Goal: Information Seeking & Learning: Learn about a topic

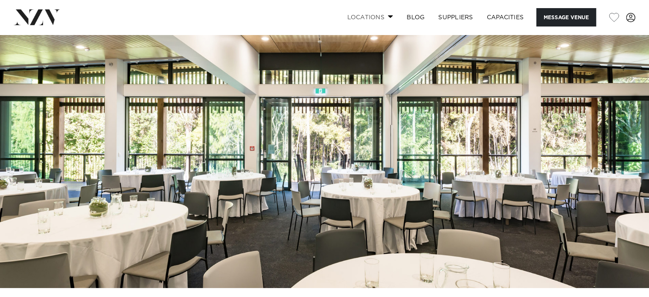
scroll to position [51, 0]
click at [386, 19] on link "Locations" at bounding box center [370, 17] width 60 height 18
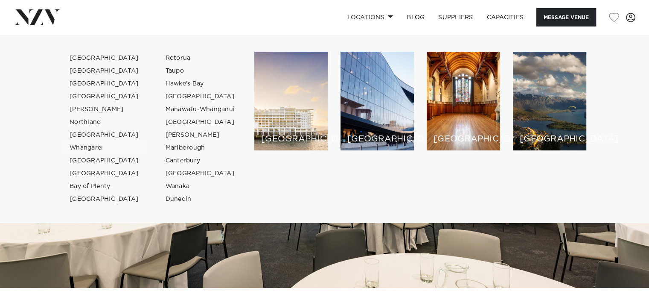
click at [88, 147] on link "Whangarei" at bounding box center [104, 147] width 83 height 13
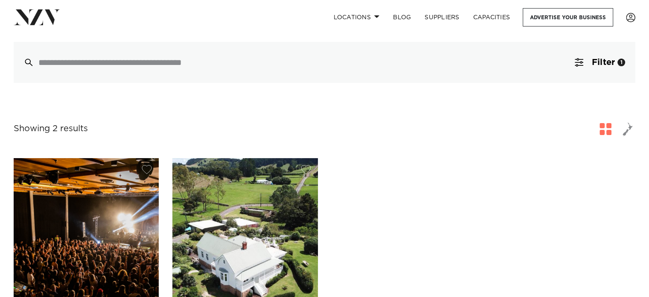
scroll to position [70, 0]
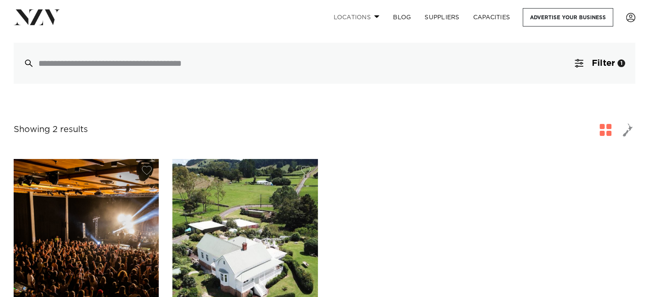
click at [365, 20] on link "Locations" at bounding box center [356, 17] width 60 height 18
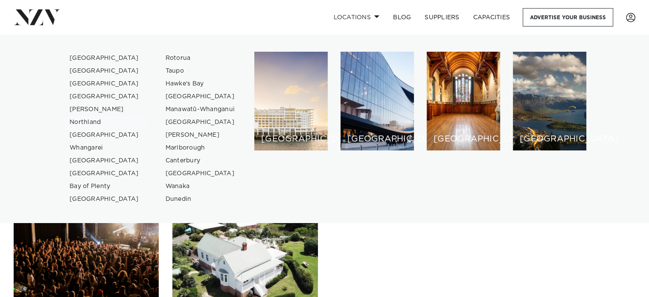
click at [90, 123] on link "Northland" at bounding box center [104, 122] width 83 height 13
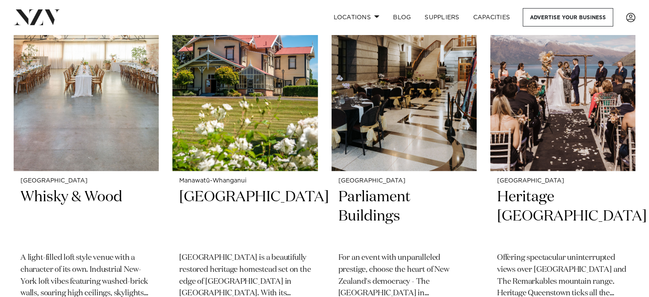
scroll to position [652, 0]
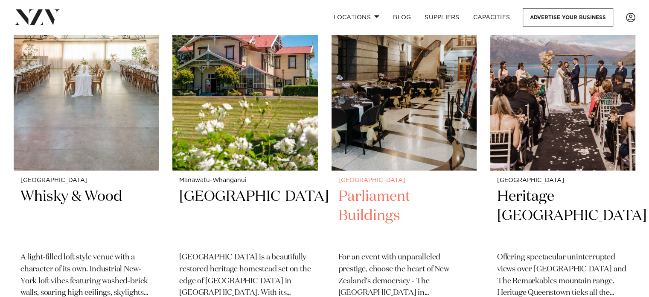
click at [362, 187] on h2 "Parliament Buildings" at bounding box center [403, 216] width 131 height 58
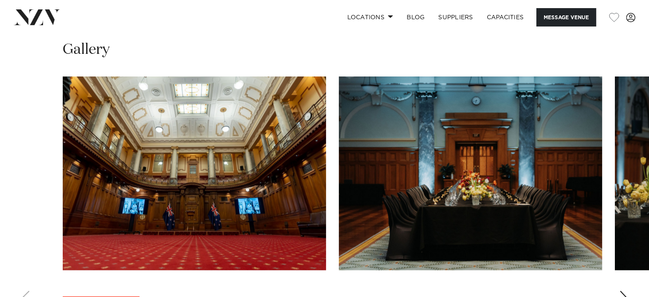
scroll to position [904, 0]
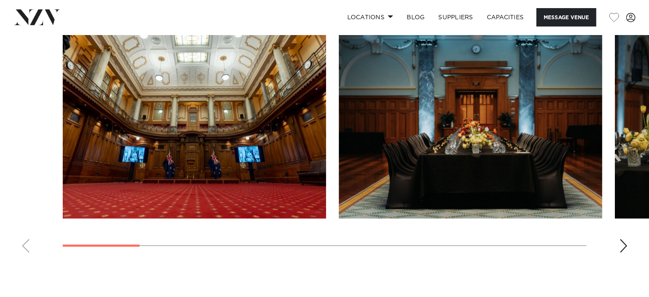
click at [617, 233] on swiper-container at bounding box center [324, 142] width 649 height 234
click at [622, 239] on div "Next slide" at bounding box center [623, 246] width 9 height 14
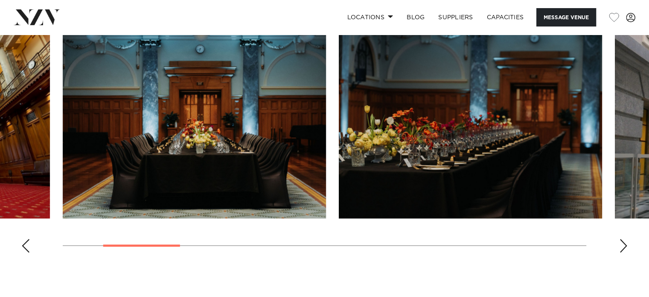
click at [622, 239] on div "Next slide" at bounding box center [623, 246] width 9 height 14
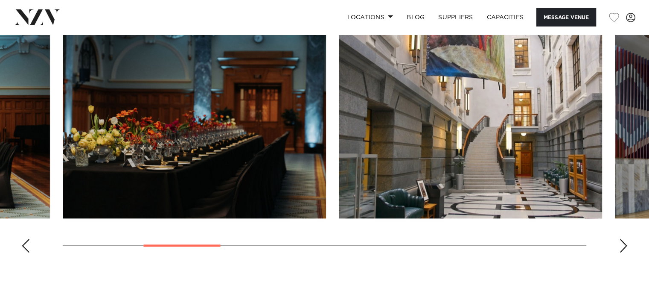
click at [622, 239] on div "Next slide" at bounding box center [623, 246] width 9 height 14
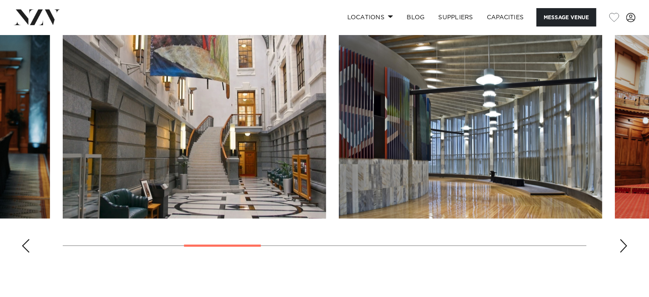
click at [622, 239] on div "Next slide" at bounding box center [623, 246] width 9 height 14
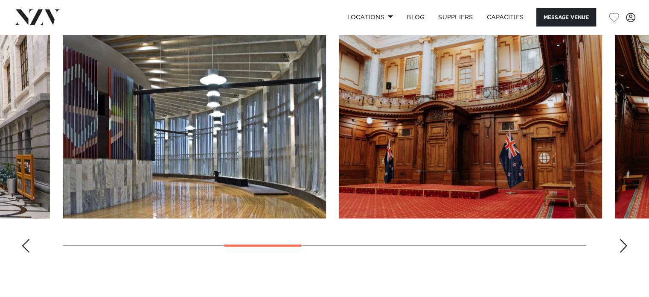
click at [622, 239] on div "Next slide" at bounding box center [623, 246] width 9 height 14
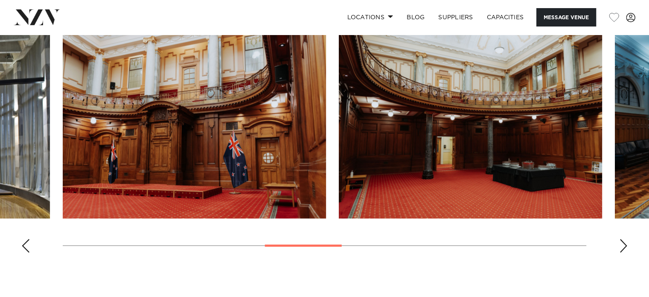
click at [622, 239] on div "Next slide" at bounding box center [623, 246] width 9 height 14
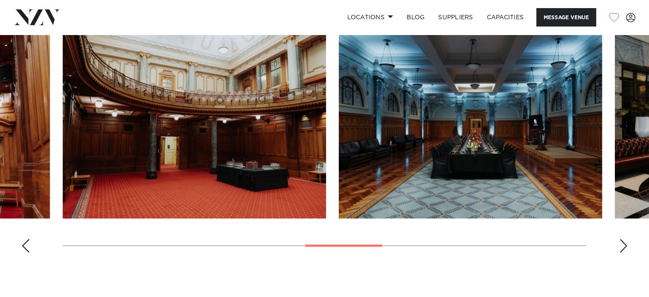
click at [622, 239] on div "Next slide" at bounding box center [623, 246] width 9 height 14
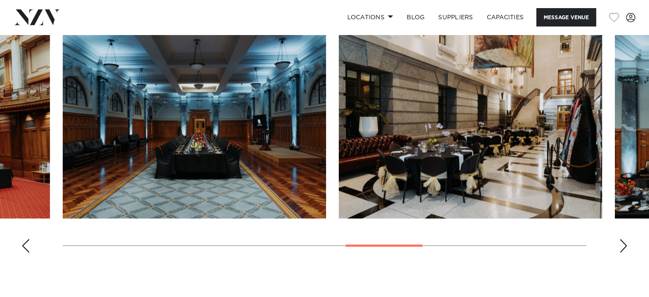
click at [622, 239] on div "Next slide" at bounding box center [623, 246] width 9 height 14
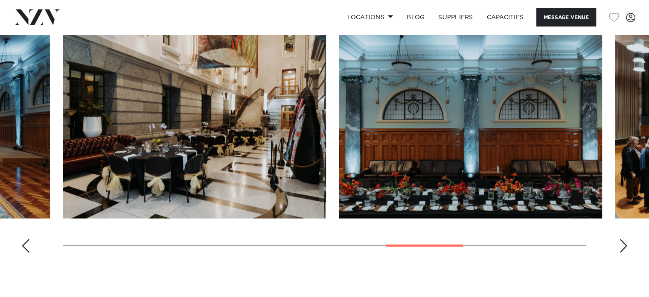
click at [622, 239] on div "Next slide" at bounding box center [623, 246] width 9 height 14
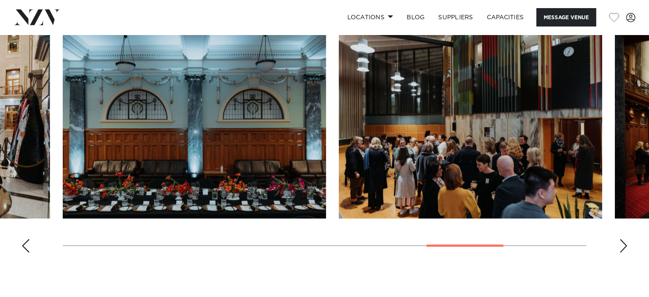
click at [622, 239] on div "Next slide" at bounding box center [623, 246] width 9 height 14
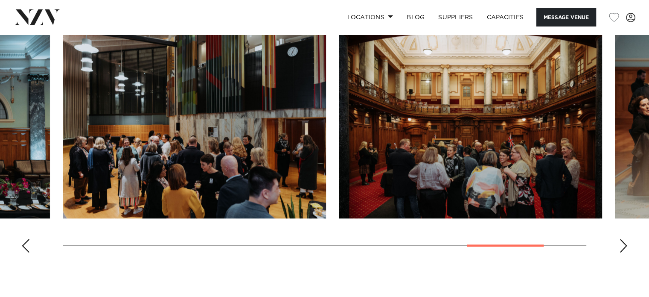
click at [622, 239] on div "Next slide" at bounding box center [623, 246] width 9 height 14
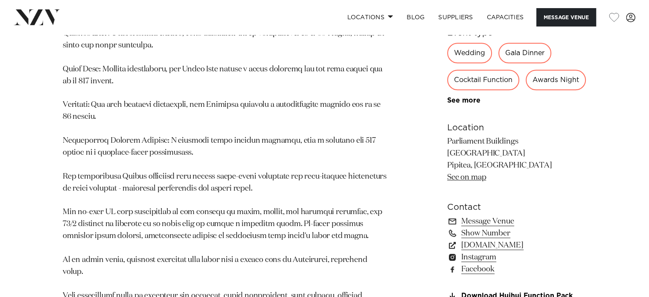
scroll to position [556, 0]
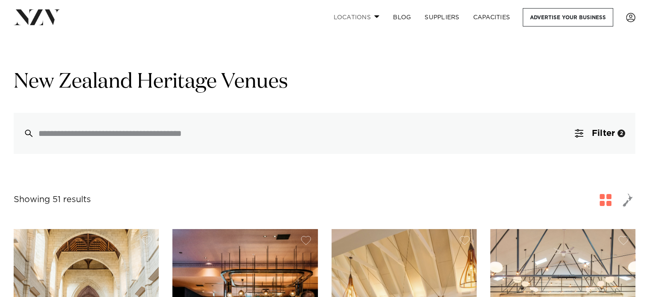
click at [361, 19] on link "Locations" at bounding box center [356, 17] width 60 height 18
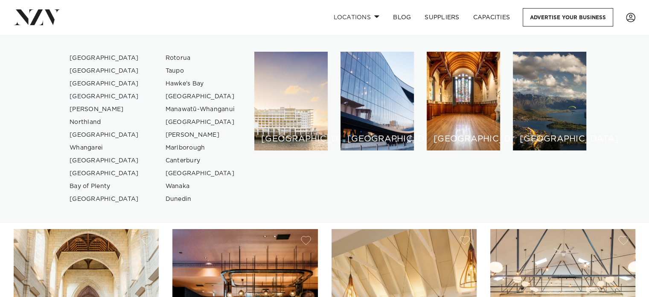
click at [88, 97] on link "[GEOGRAPHIC_DATA]" at bounding box center [104, 96] width 83 height 13
